Goal: Task Accomplishment & Management: Use online tool/utility

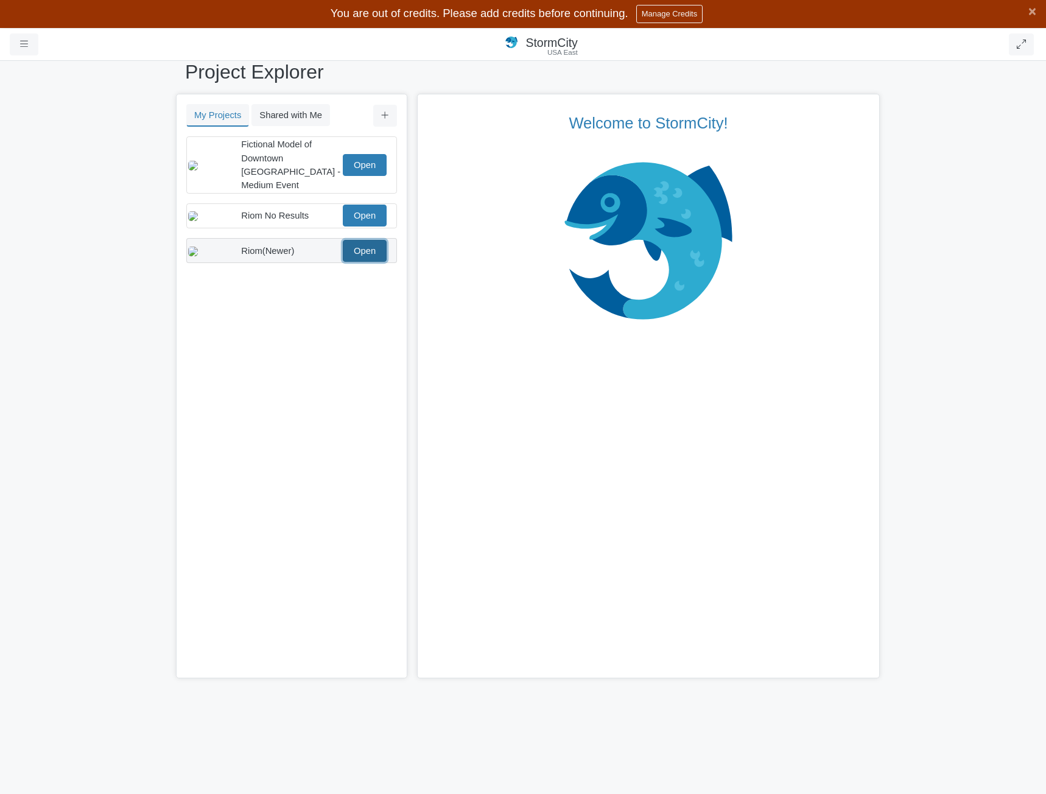
click at [368, 251] on link "Open" at bounding box center [365, 251] width 44 height 22
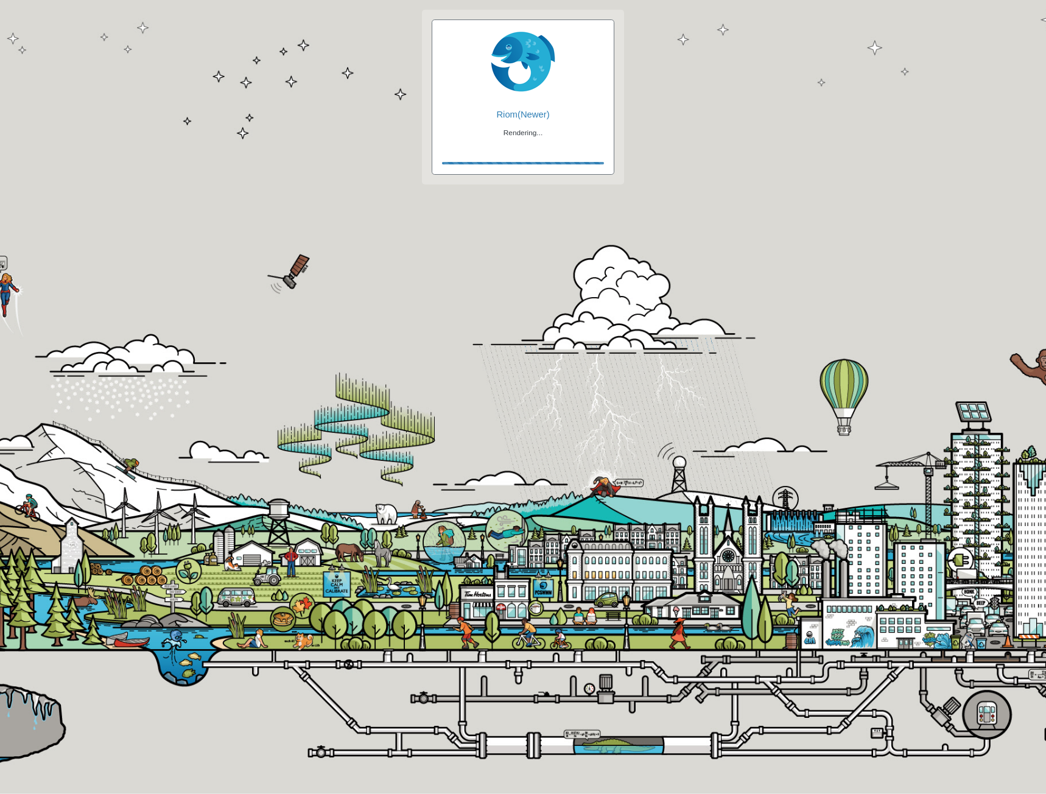
checkbox input "true"
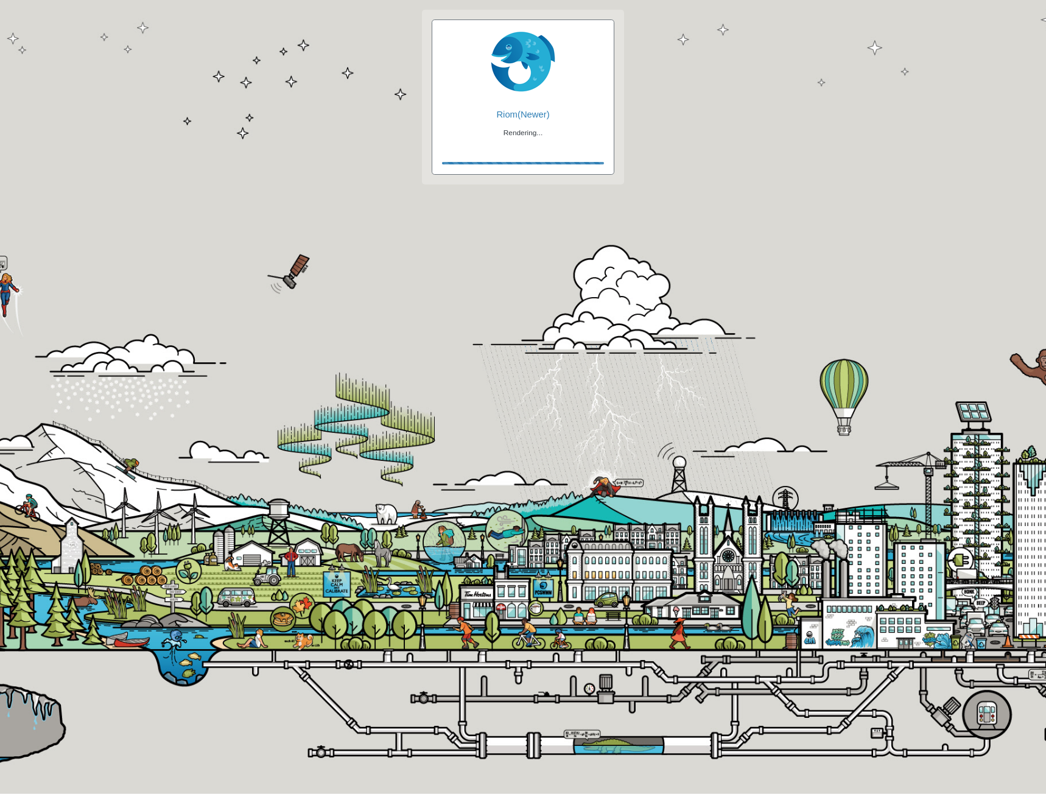
checkbox input "true"
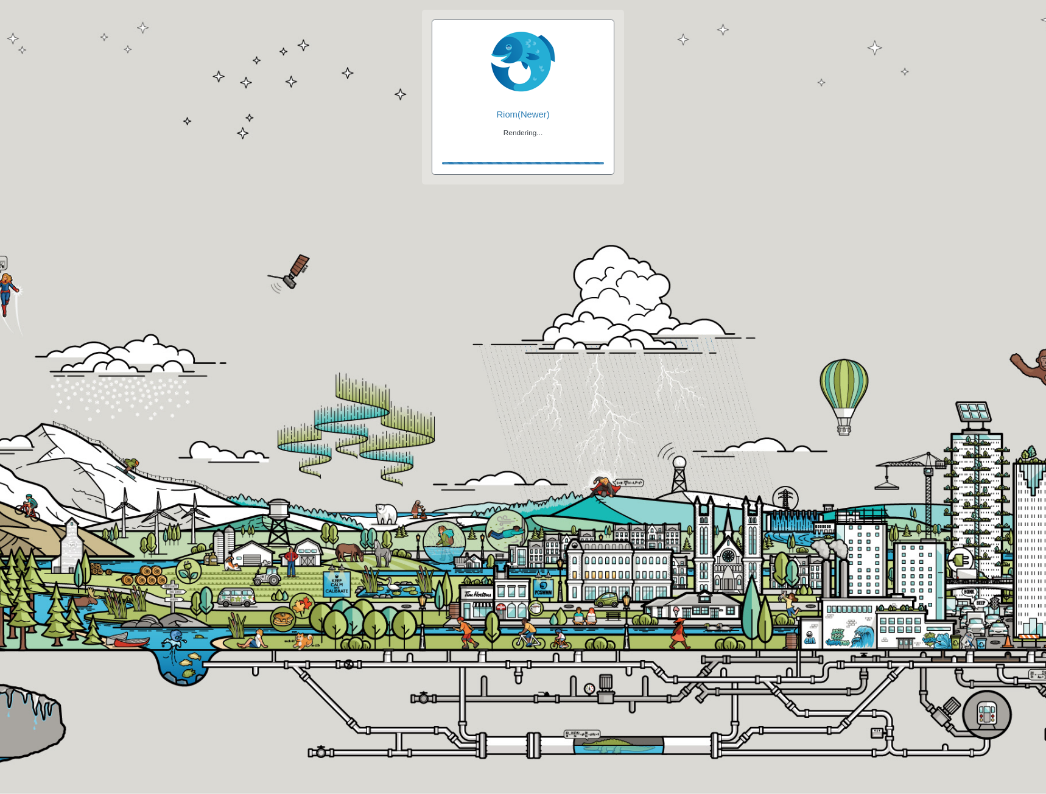
checkbox input "false"
checkbox input "true"
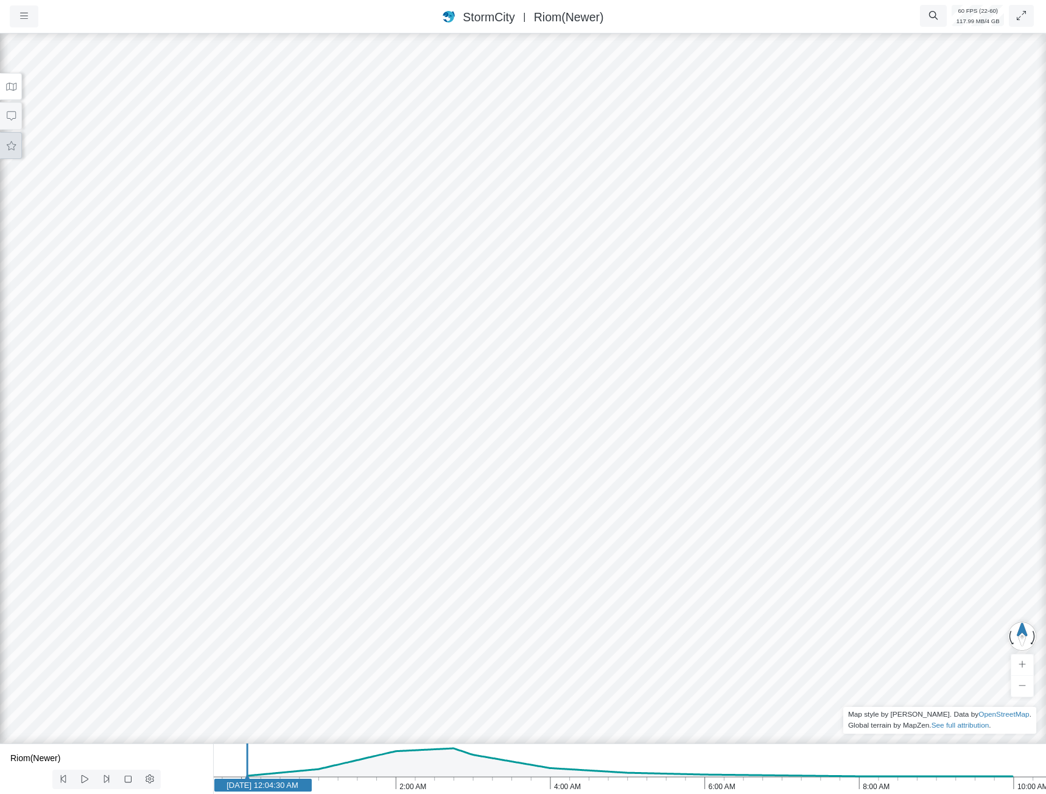
click at [9, 153] on button at bounding box center [11, 145] width 22 height 27
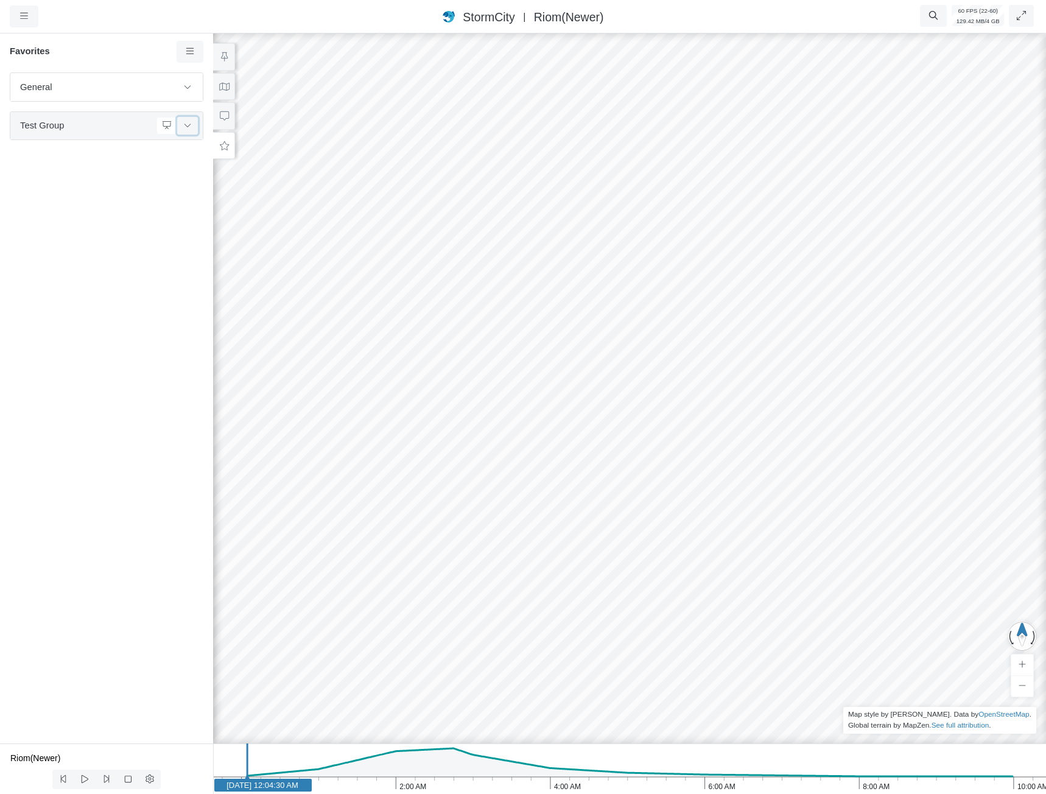
click at [195, 128] on button at bounding box center [187, 126] width 21 height 18
click at [127, 158] on span "First" at bounding box center [108, 156] width 152 height 13
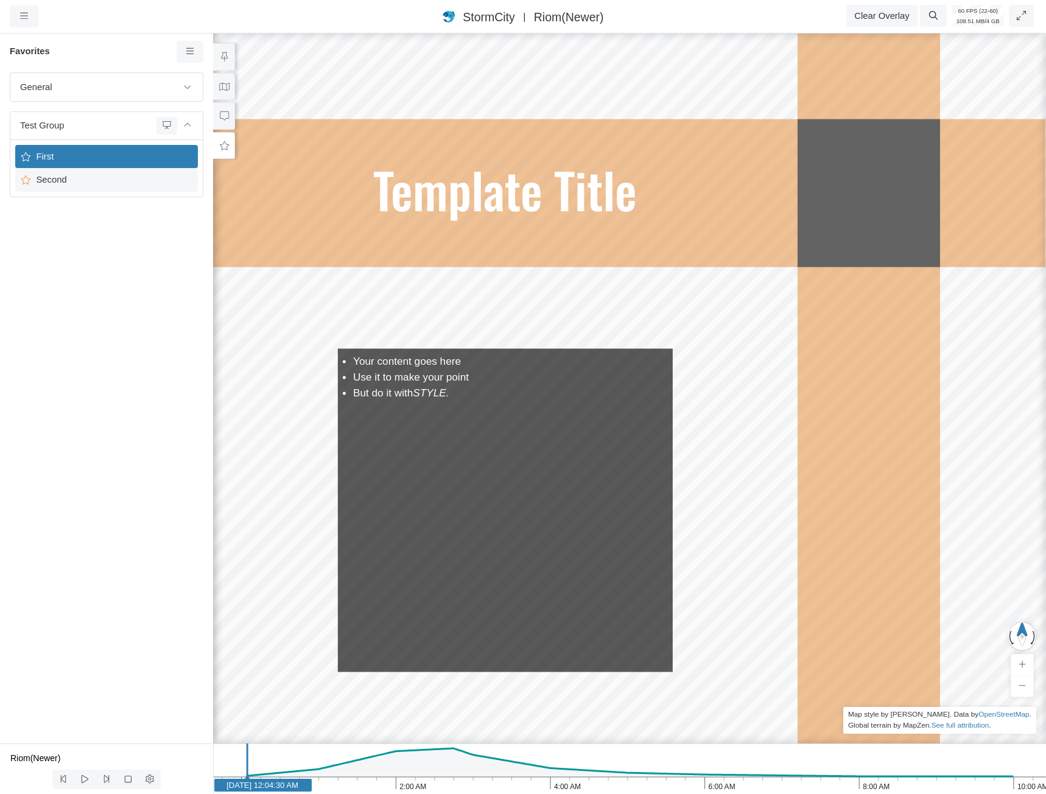
click at [112, 188] on div "Second" at bounding box center [106, 179] width 183 height 23
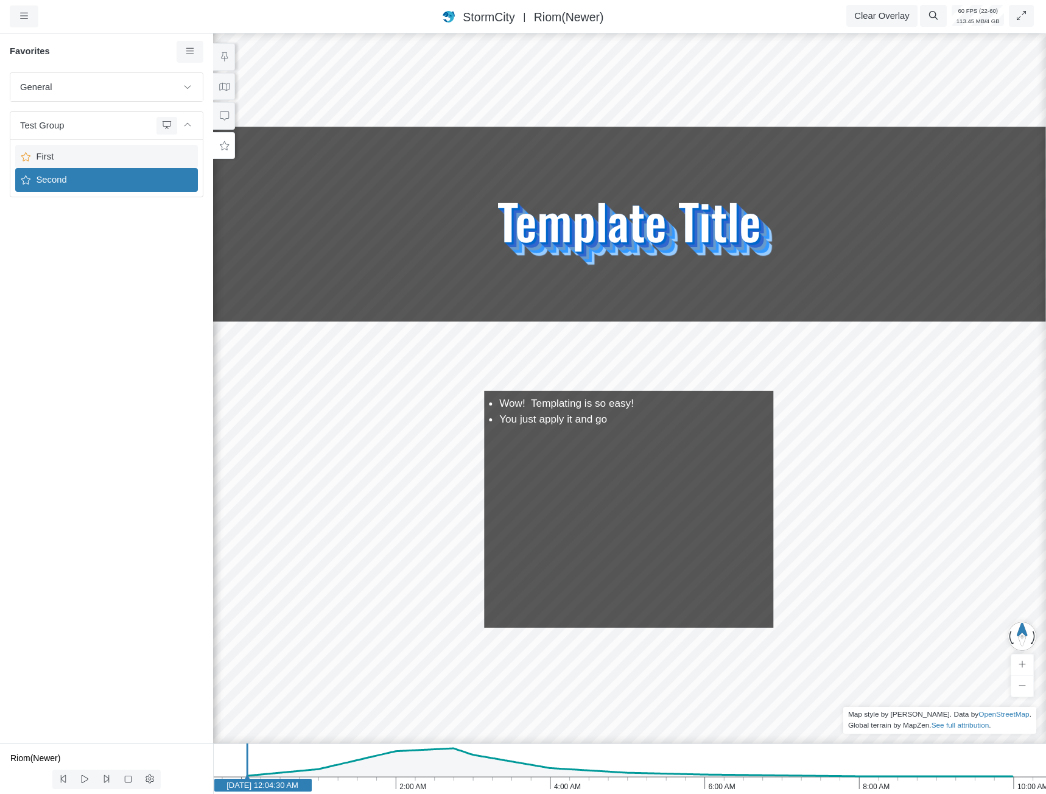
click at [134, 162] on span "First" at bounding box center [108, 156] width 152 height 13
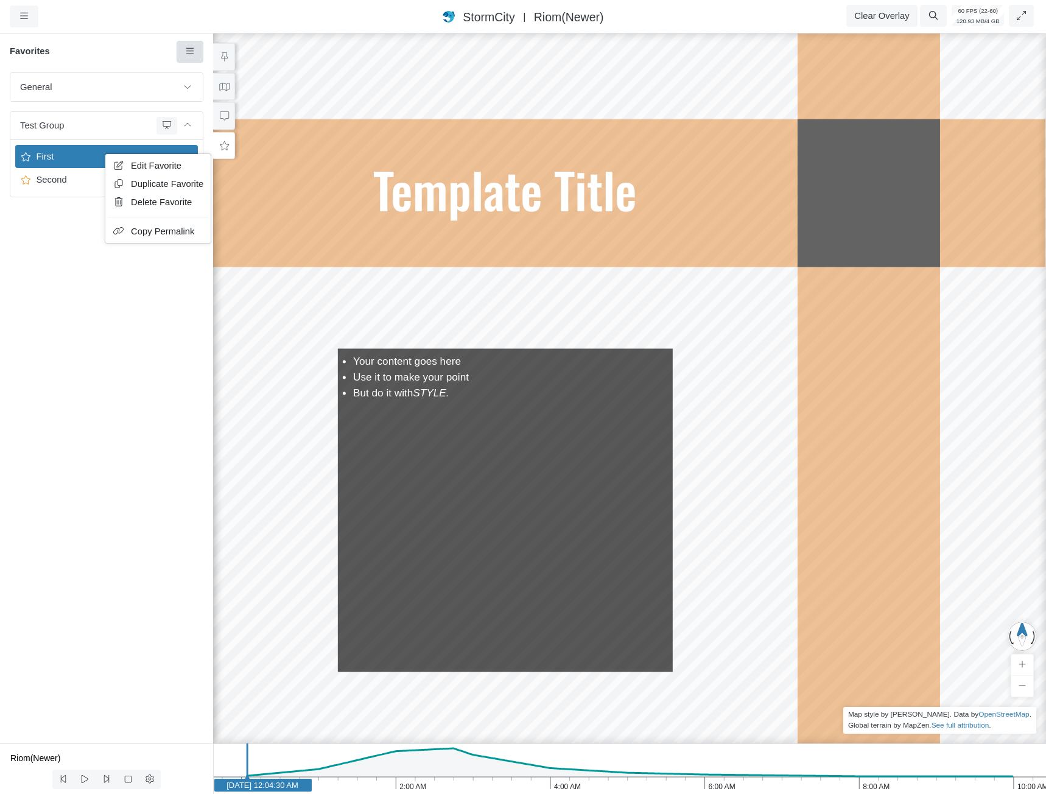
click at [186, 47] on icon at bounding box center [191, 51] width 12 height 9
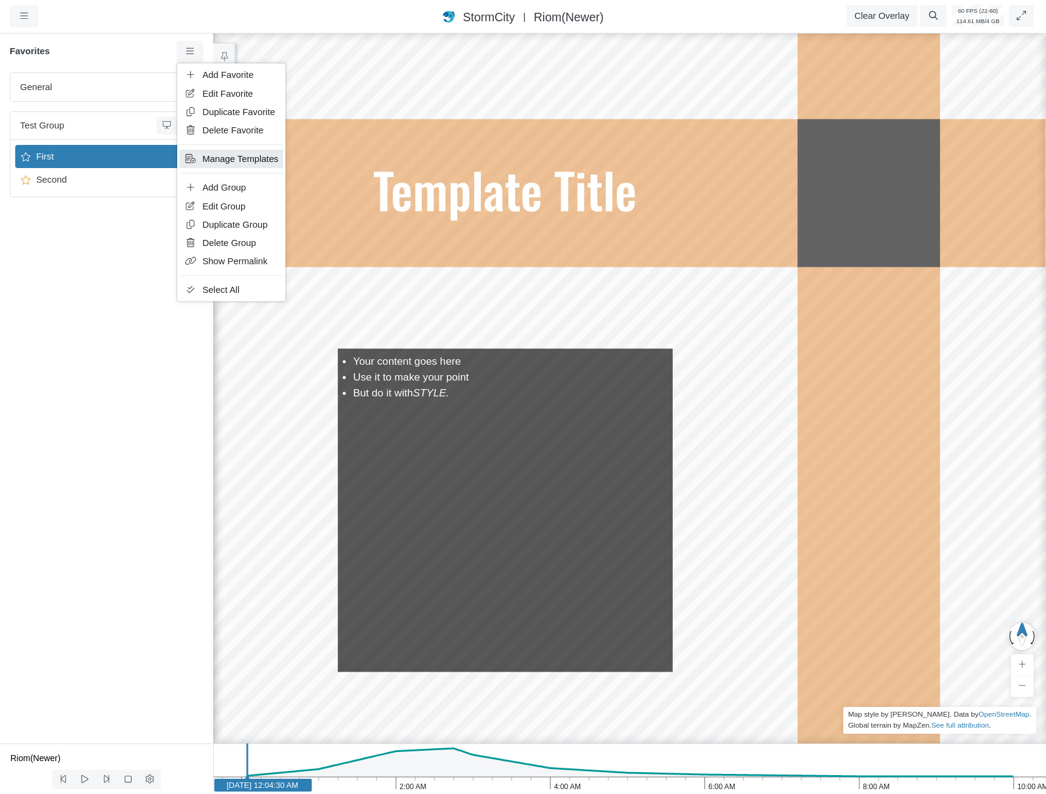
click at [266, 154] on span "Manage Templates" at bounding box center [241, 159] width 76 height 10
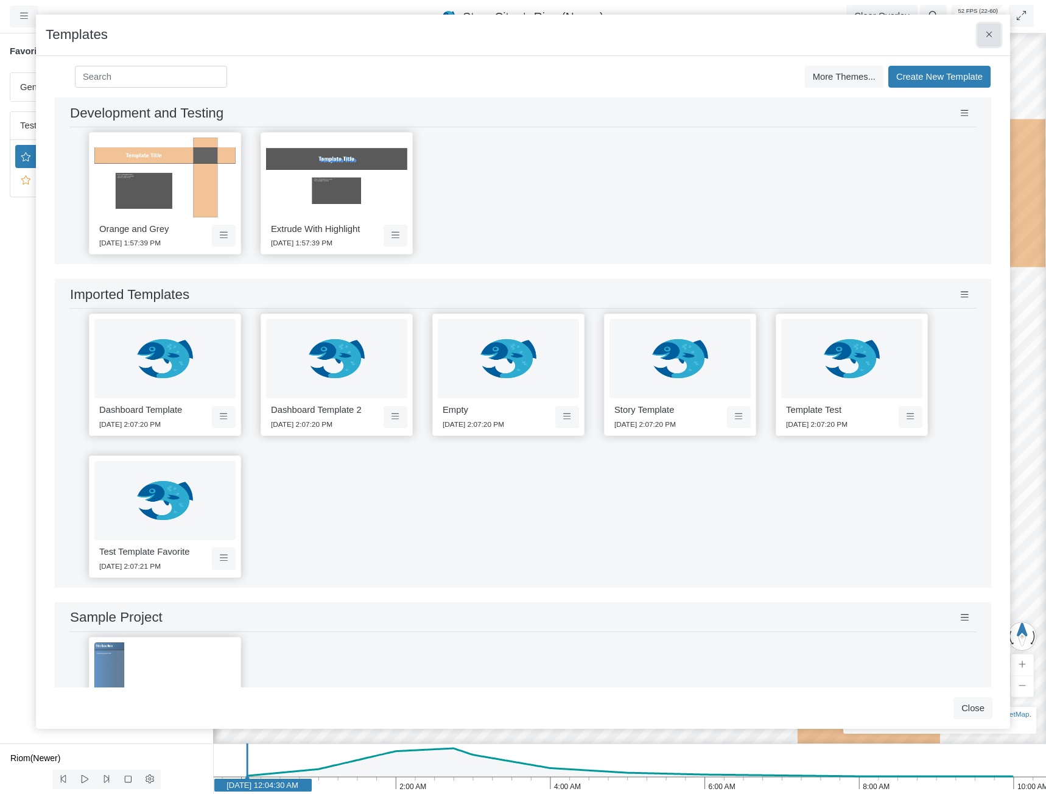
click at [980, 31] on button at bounding box center [989, 35] width 23 height 22
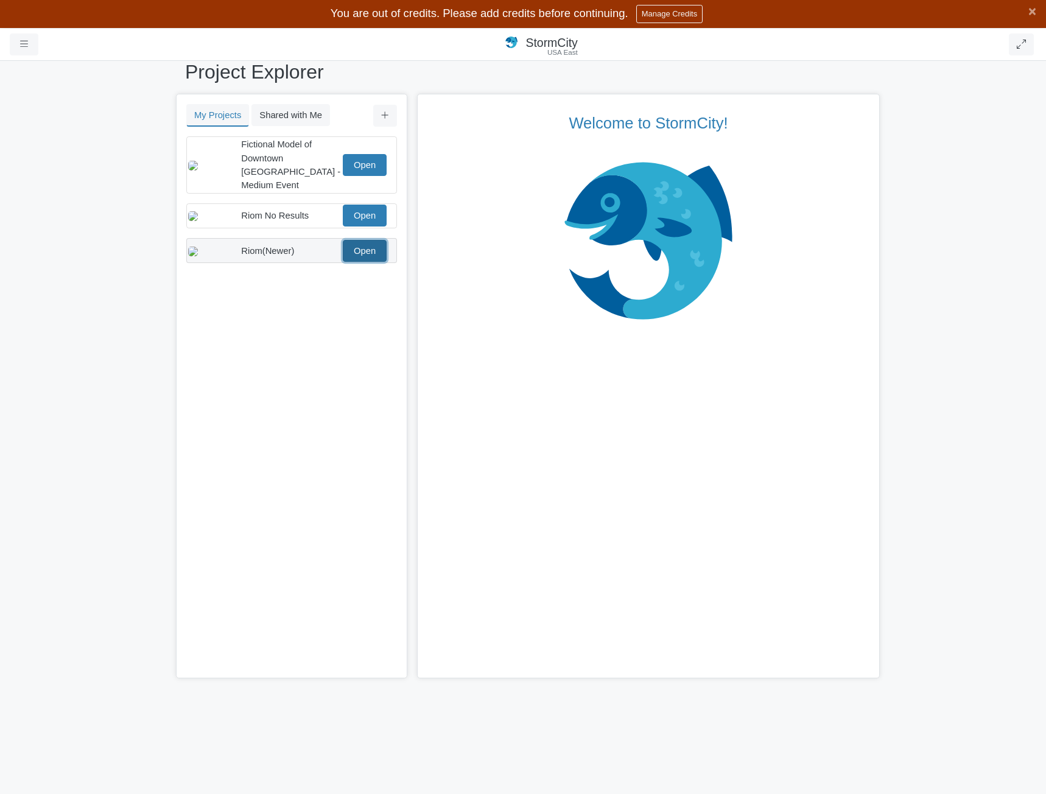
click at [367, 242] on link "Open" at bounding box center [365, 251] width 44 height 22
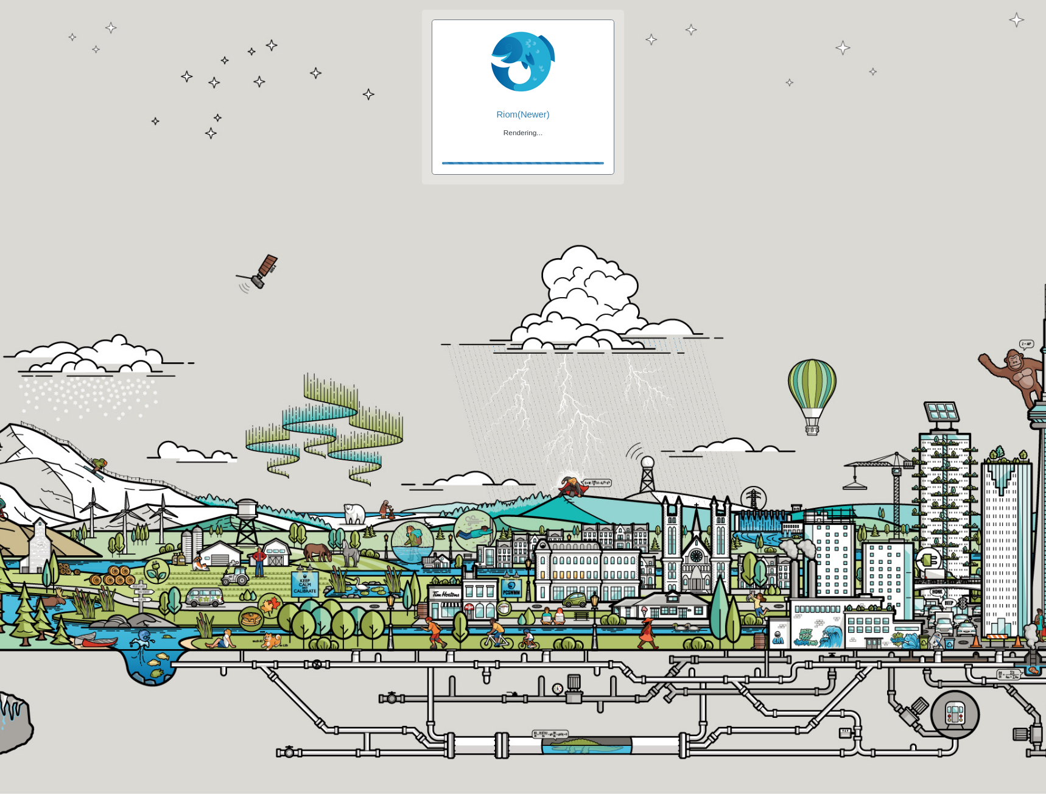
checkbox input "true"
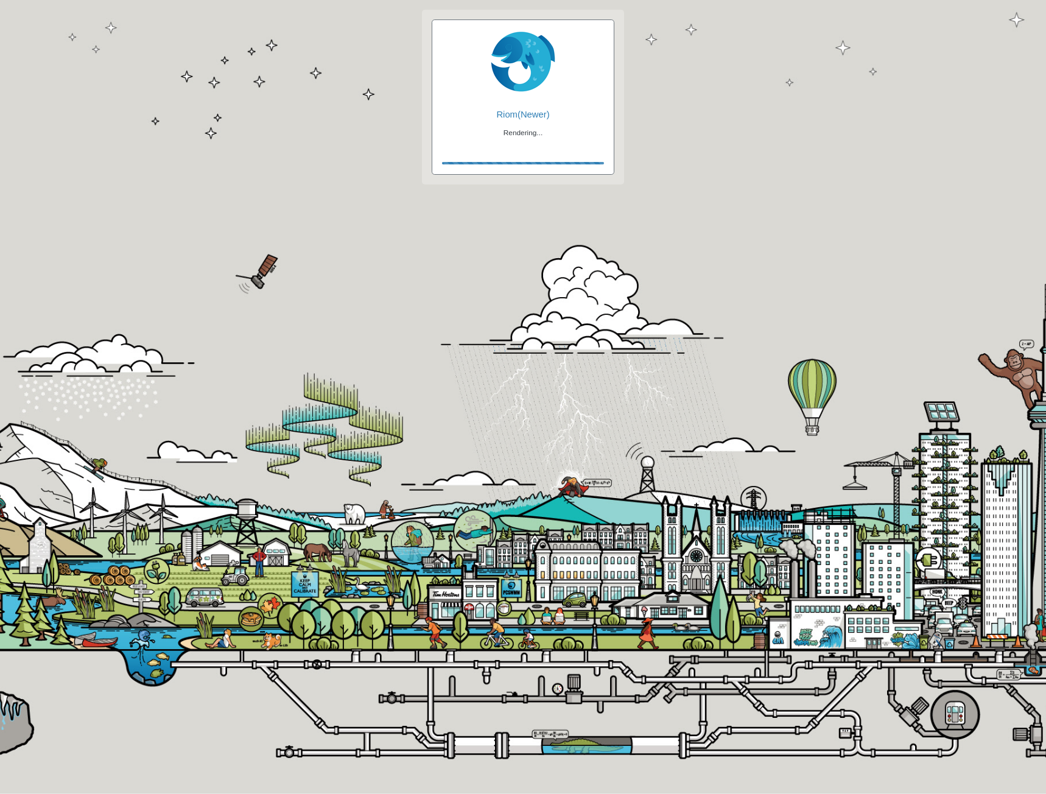
checkbox input "true"
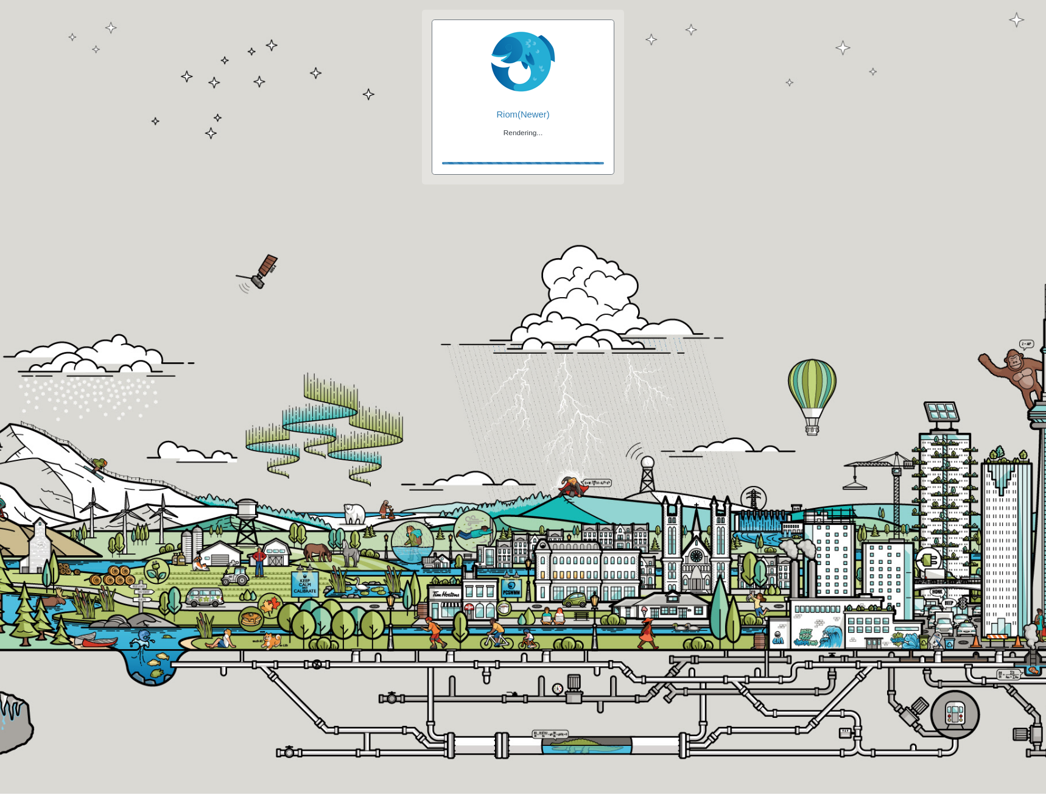
checkbox input "false"
checkbox input "true"
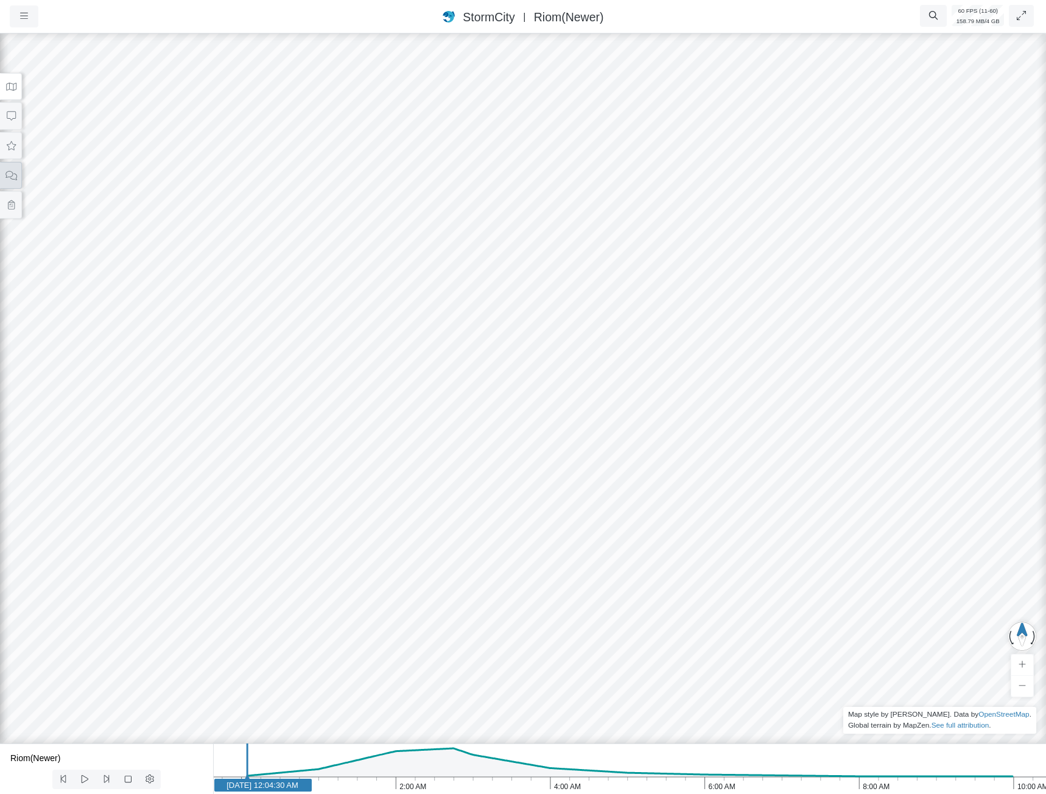
click at [6, 174] on icon at bounding box center [11, 175] width 12 height 9
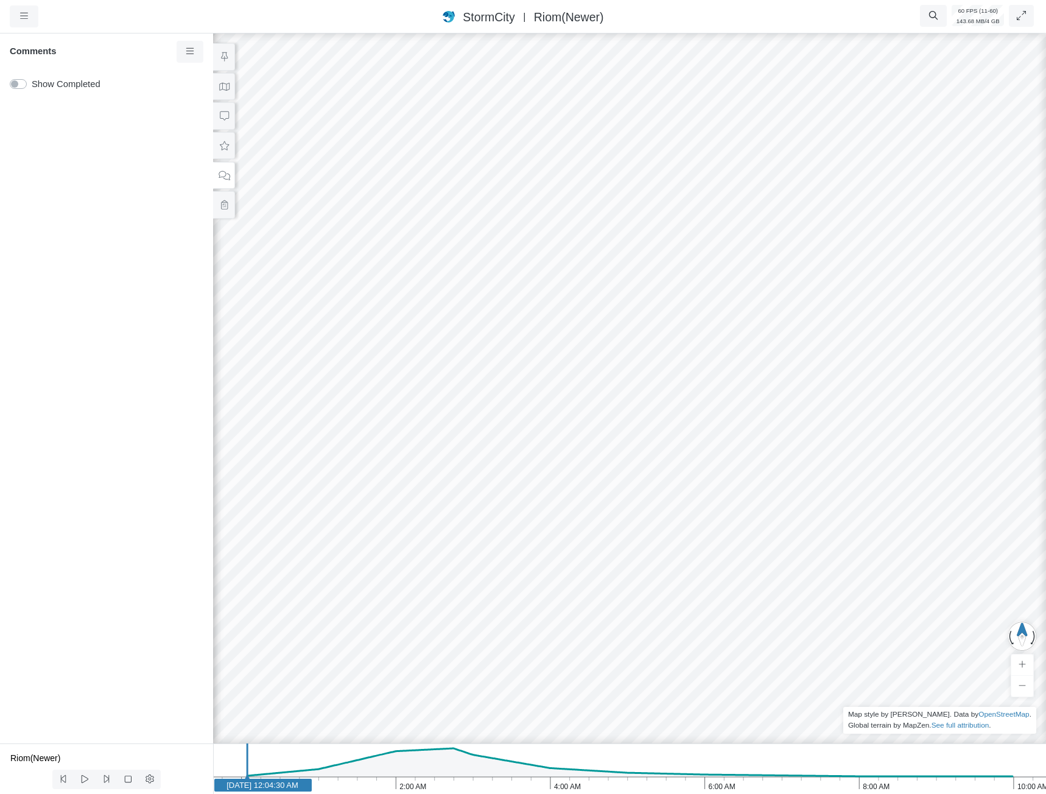
click at [721, 450] on div at bounding box center [630, 412] width 1046 height 763
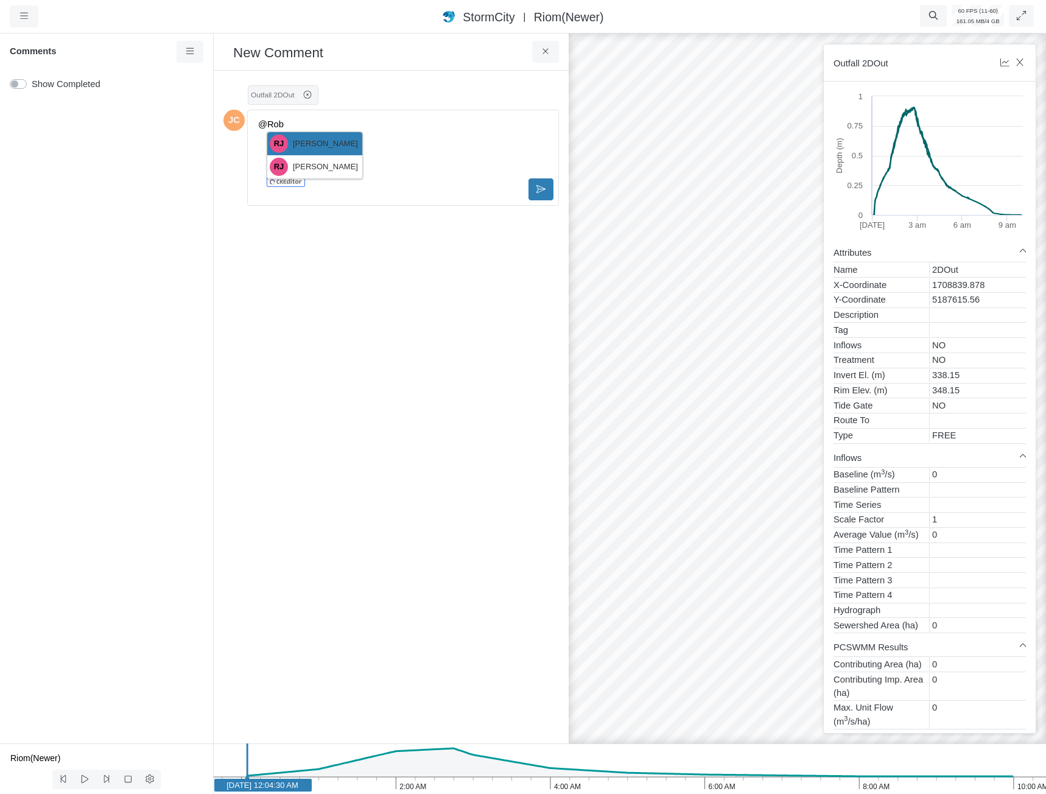
click at [341, 149] on James "RJ Rob James" at bounding box center [314, 143] width 95 height 23
click at [536, 191] on button at bounding box center [541, 189] width 25 height 22
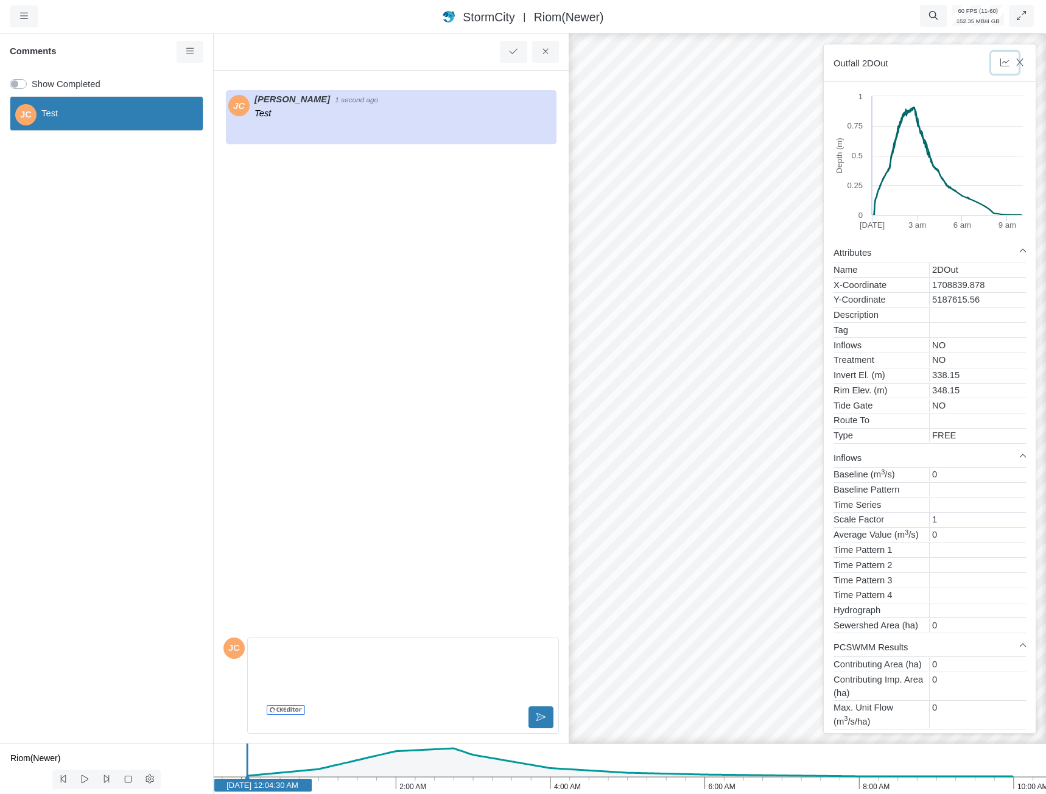
click at [1019, 65] on div "Outfall 2DOut" at bounding box center [930, 62] width 212 height 37
click at [1022, 63] on icon "button" at bounding box center [1021, 62] width 12 height 9
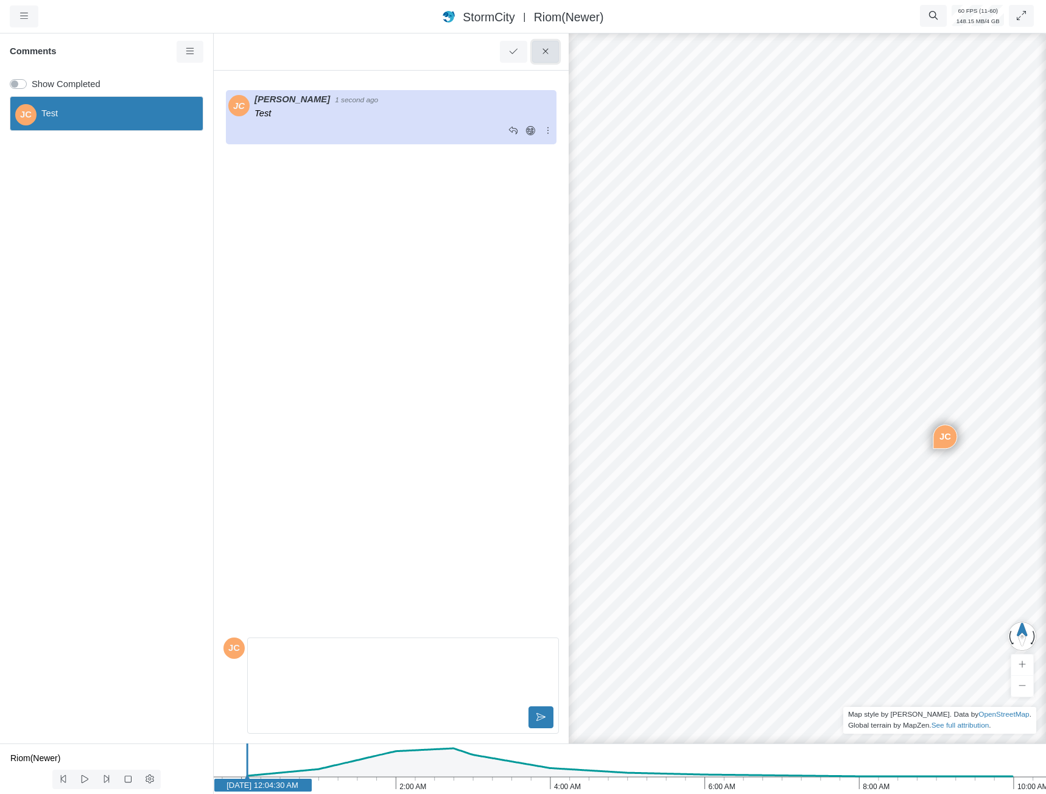
click at [552, 54] on button at bounding box center [545, 52] width 27 height 22
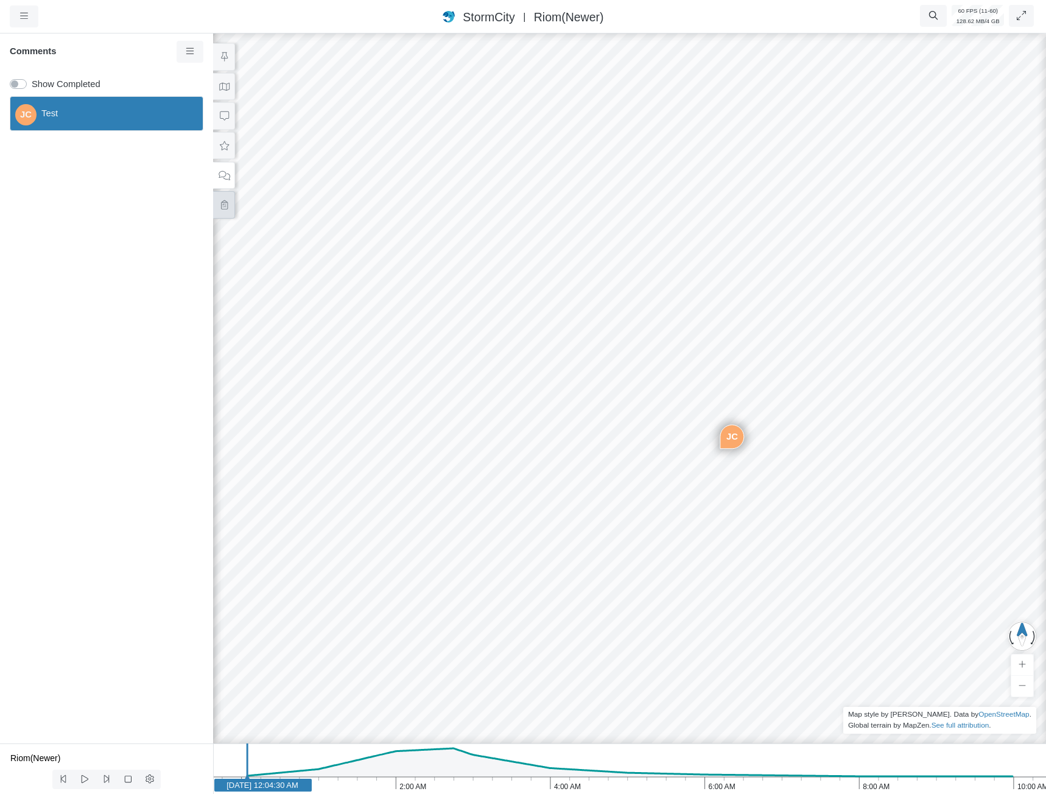
click at [222, 202] on icon at bounding box center [225, 204] width 12 height 9
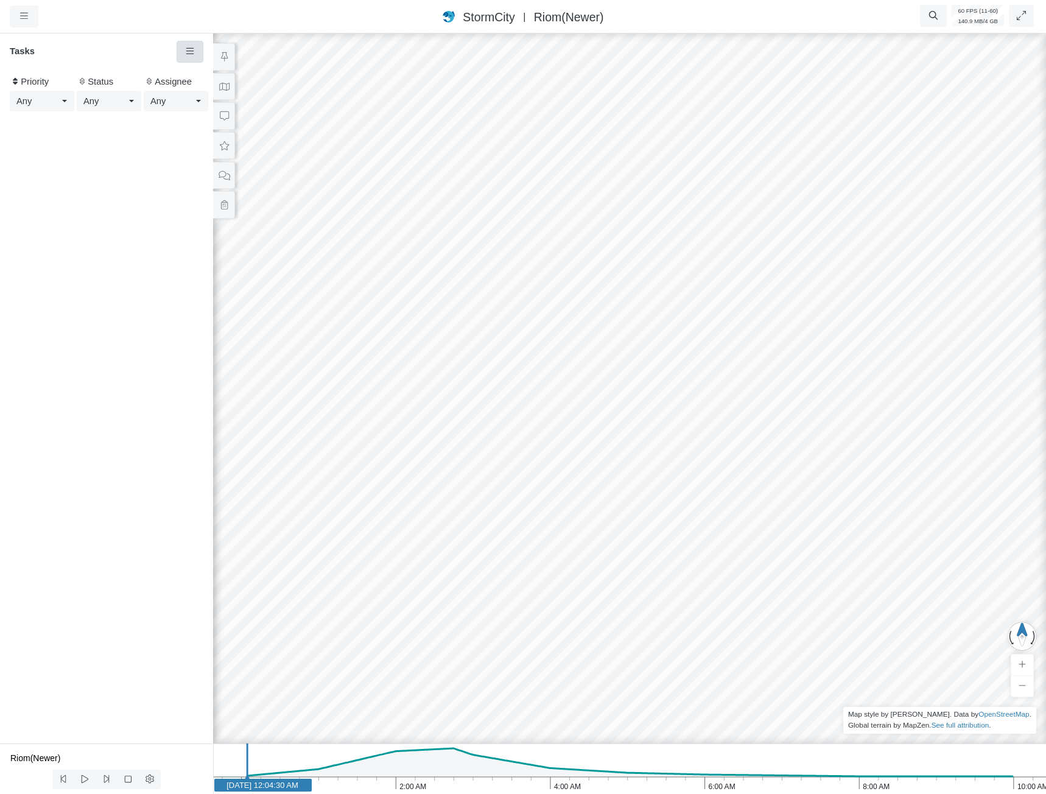
click at [194, 49] on icon at bounding box center [191, 51] width 12 height 9
click at [206, 77] on span "New Task" at bounding box center [222, 75] width 39 height 10
click at [61, 129] on input "text" at bounding box center [77, 127] width 144 height 22
type input "test"
drag, startPoint x: 67, startPoint y: 159, endPoint x: 82, endPoint y: 219, distance: 61.6
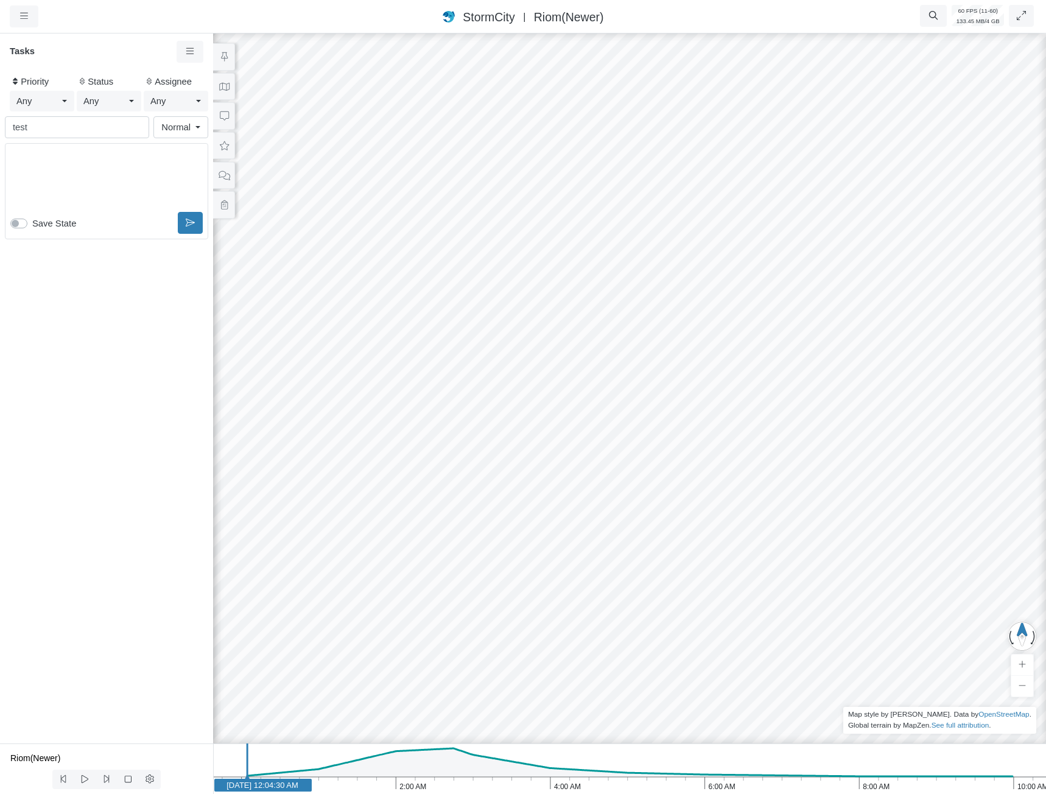
click at [66, 161] on p "Editor editing area: main" at bounding box center [106, 157] width 181 height 13
click at [187, 222] on button at bounding box center [190, 223] width 25 height 22
click at [194, 138] on icon at bounding box center [193, 132] width 12 height 9
click at [237, 169] on span "Delete Thread" at bounding box center [241, 171] width 57 height 10
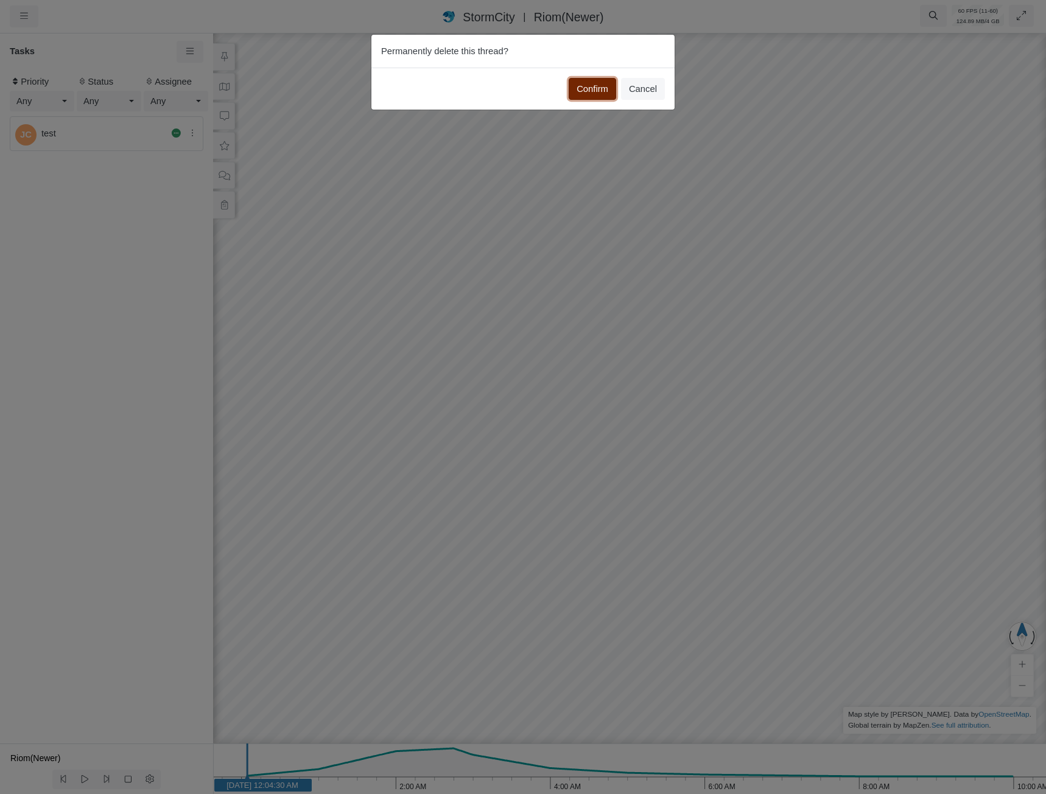
click at [597, 94] on button "Confirm" at bounding box center [592, 89] width 47 height 22
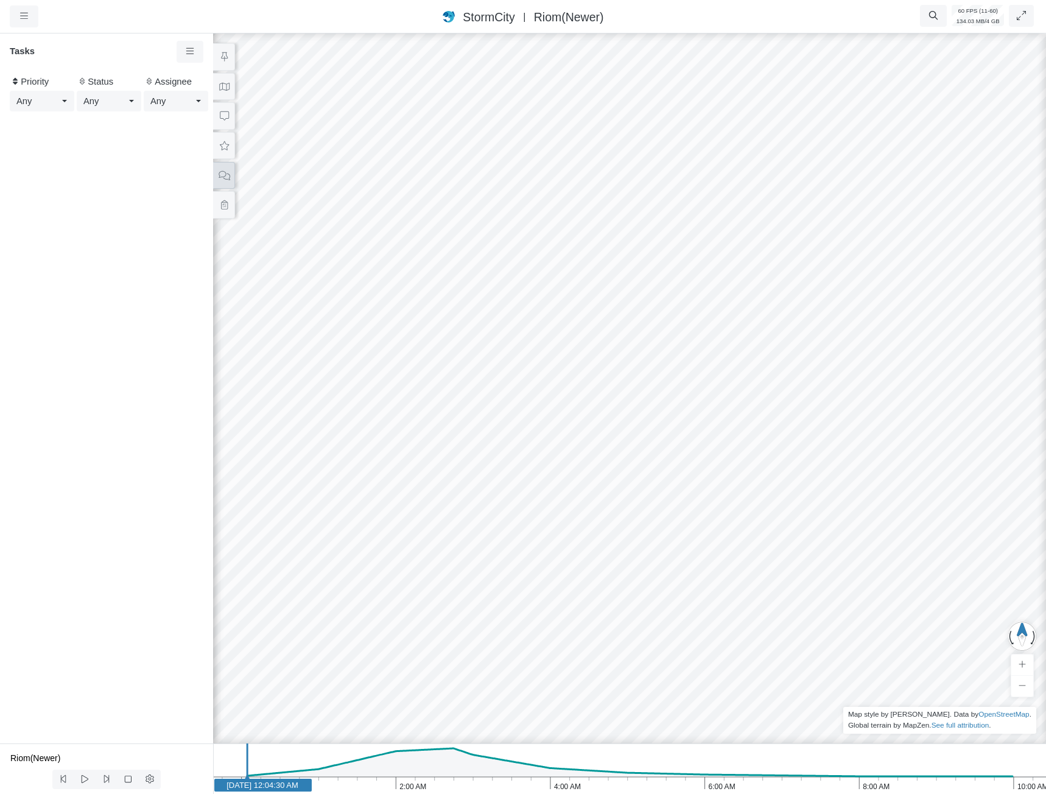
click at [229, 179] on icon at bounding box center [224, 175] width 11 height 9
click at [136, 116] on span "Test" at bounding box center [117, 113] width 152 height 13
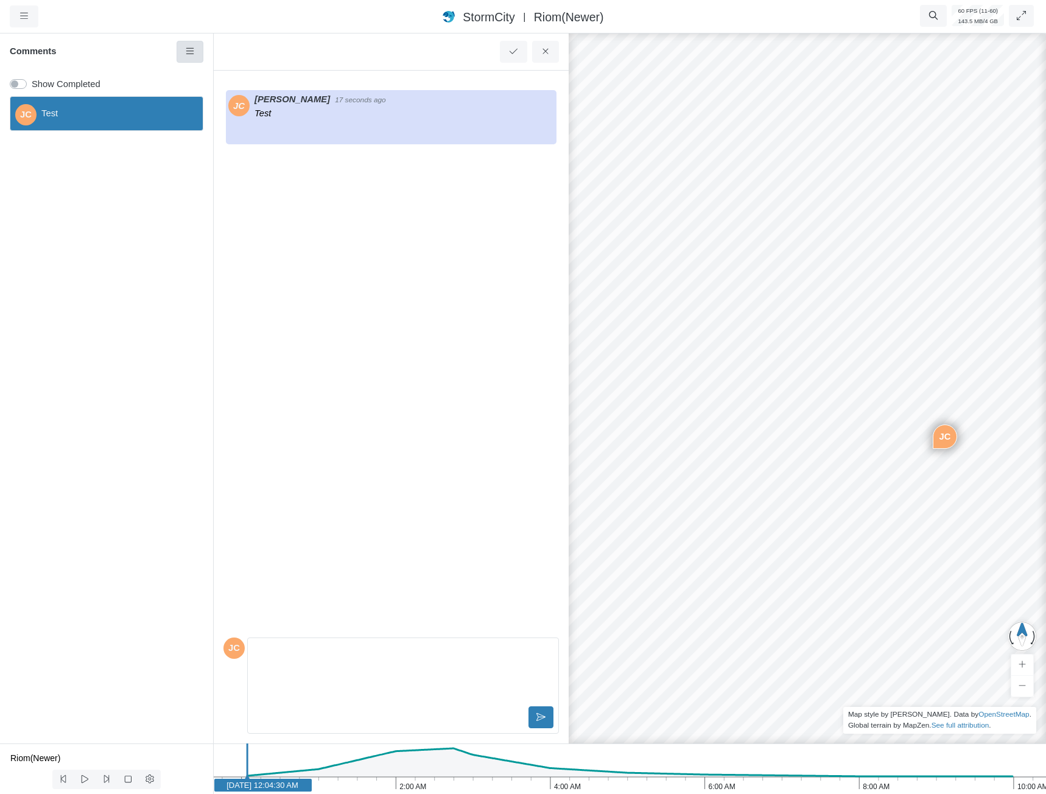
click at [192, 44] on link at bounding box center [190, 52] width 27 height 22
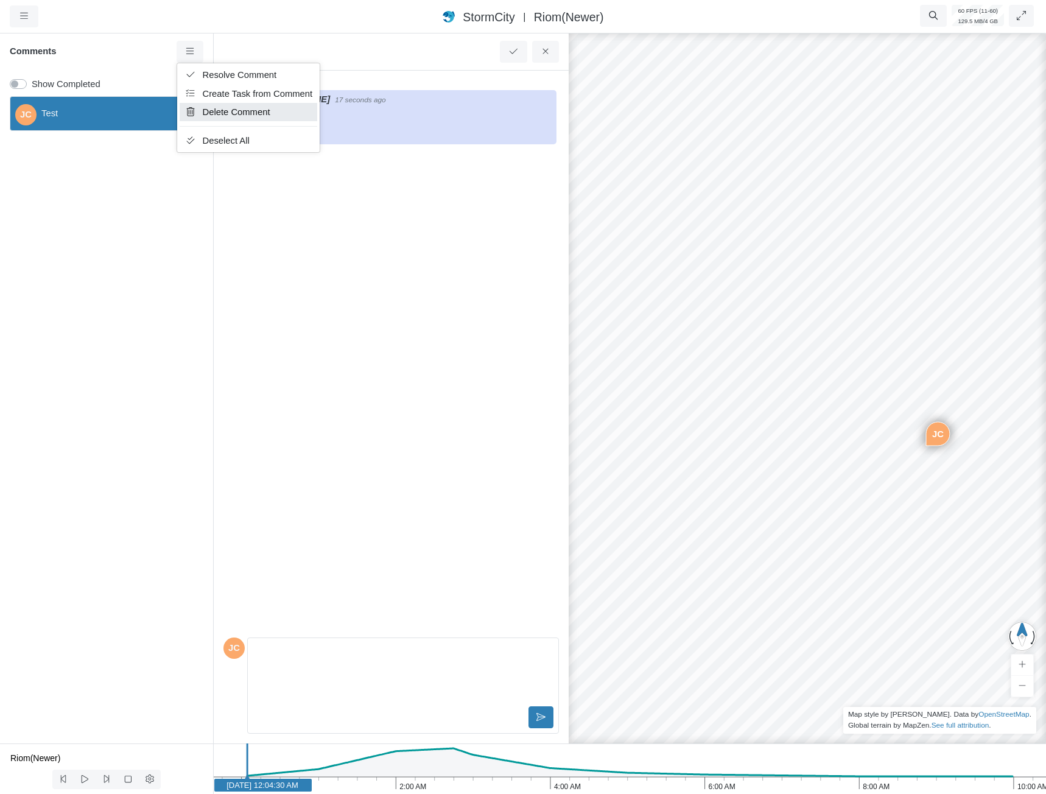
click at [215, 117] on span "Delete Comment" at bounding box center [237, 112] width 68 height 10
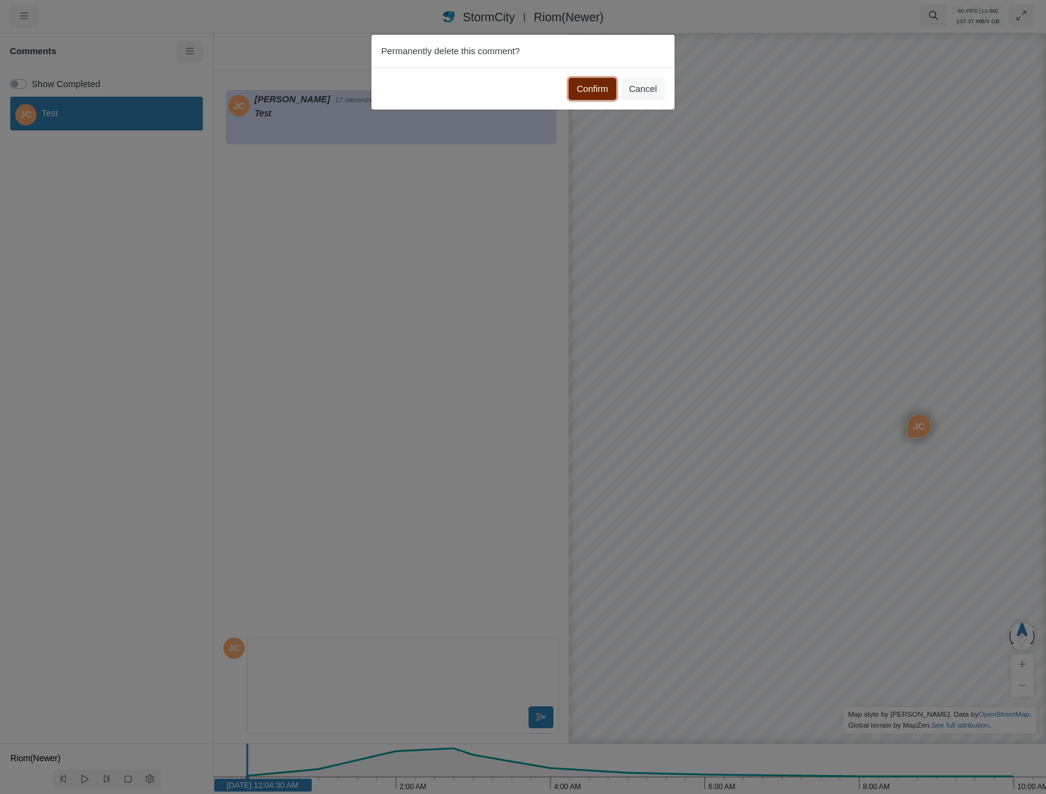
click at [593, 91] on button "Confirm" at bounding box center [592, 89] width 47 height 22
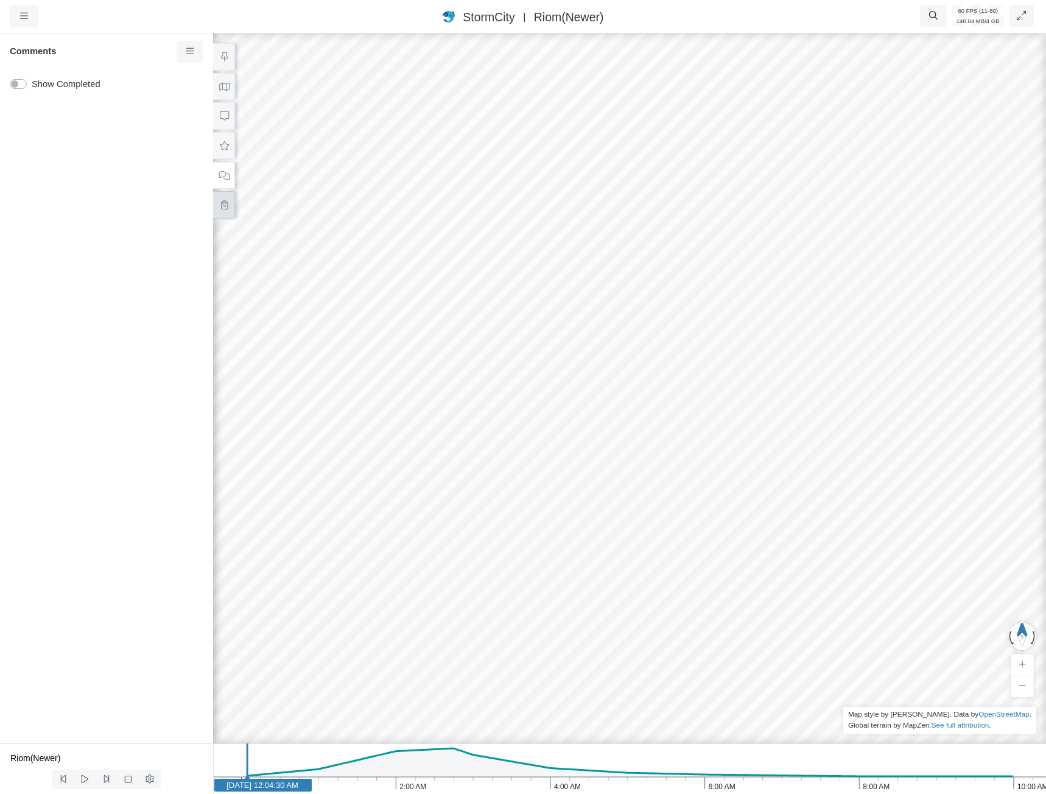
click at [225, 202] on icon at bounding box center [225, 204] width 12 height 9
click at [633, 412] on div at bounding box center [630, 412] width 1046 height 763
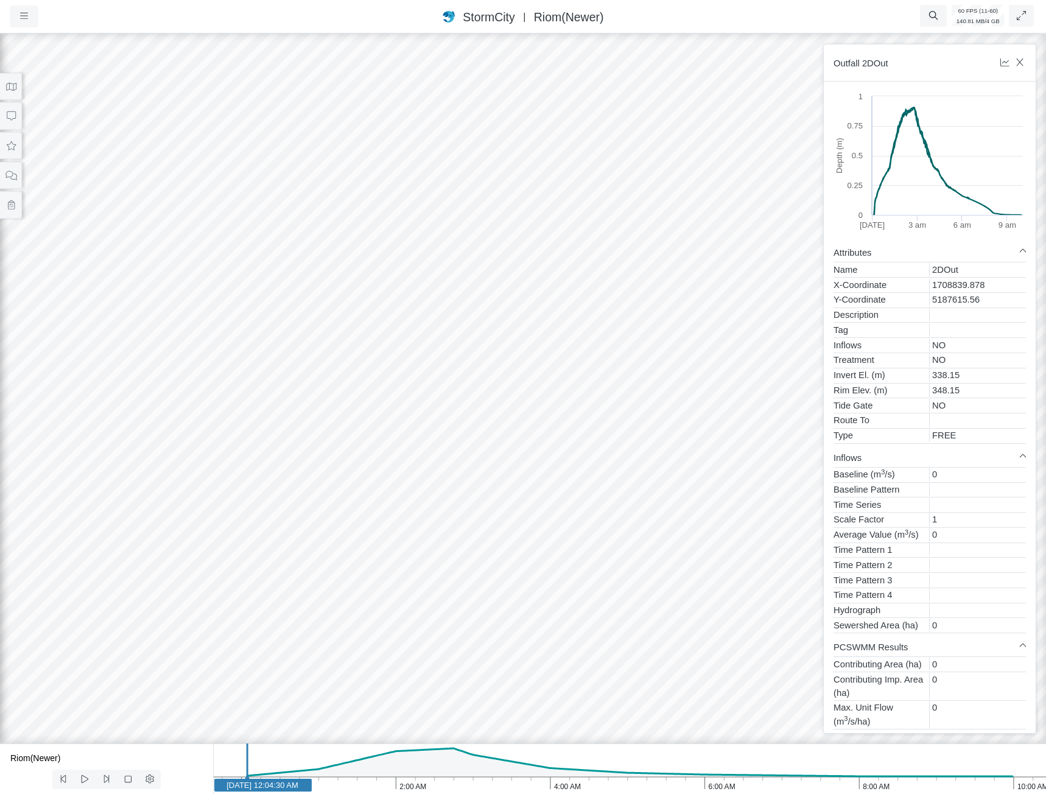
click at [617, 393] on div at bounding box center [523, 412] width 1046 height 763
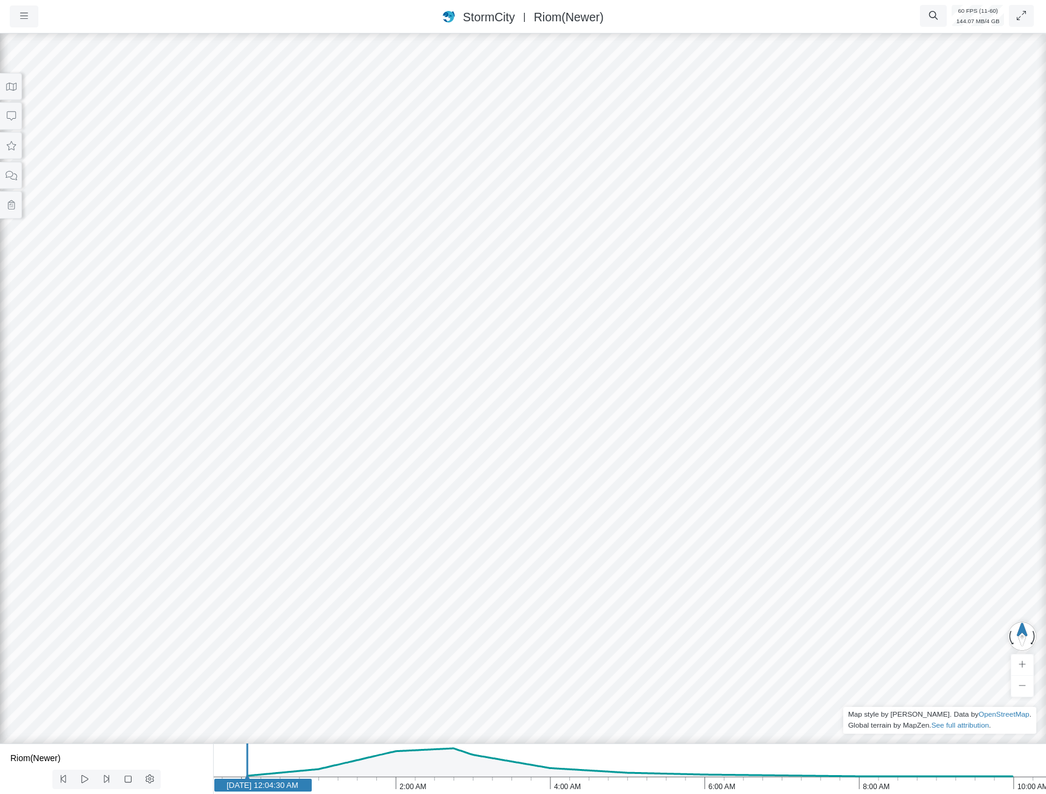
click at [22, 172] on div at bounding box center [523, 412] width 1046 height 763
click at [16, 177] on icon at bounding box center [10, 175] width 11 height 9
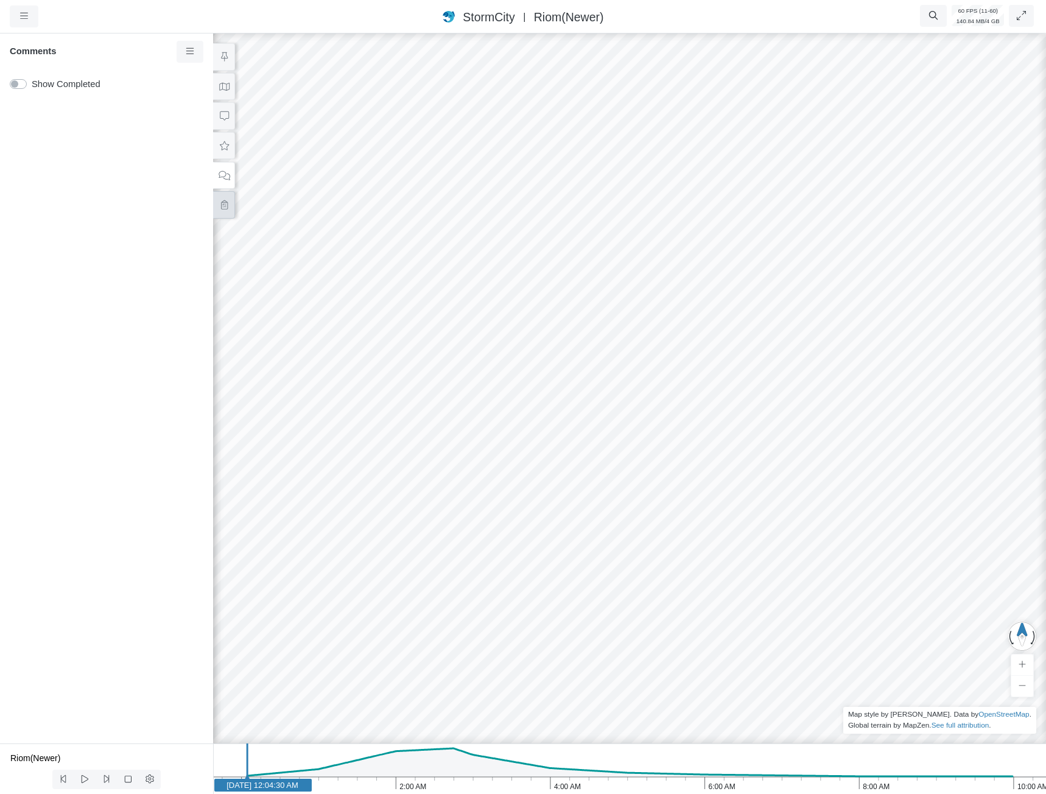
click at [230, 206] on button at bounding box center [224, 204] width 22 height 27
